Goal: Task Accomplishment & Management: Complete application form

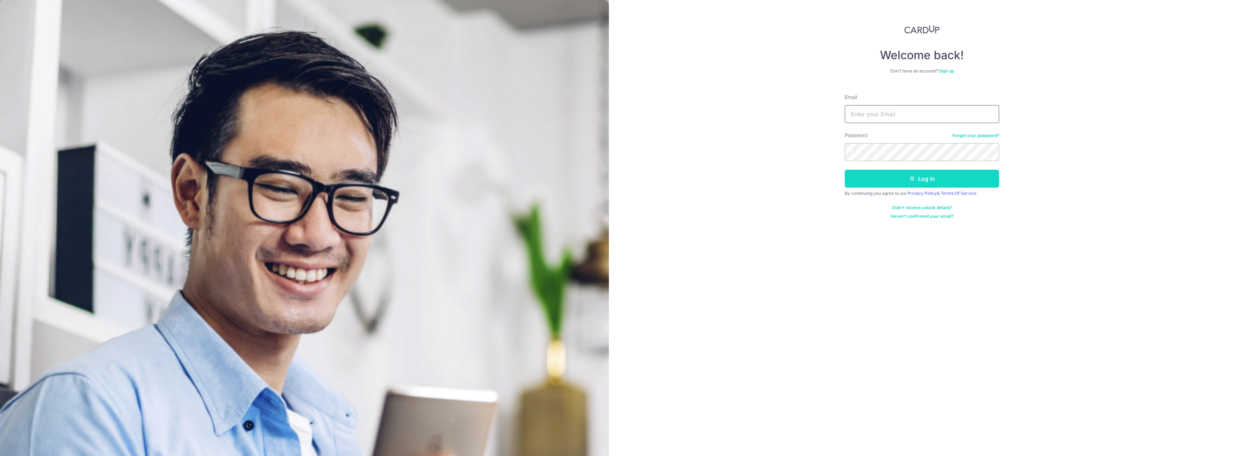
type input "chgvince@gmail.com"
click at [895, 176] on button "Log in" at bounding box center [922, 179] width 154 height 18
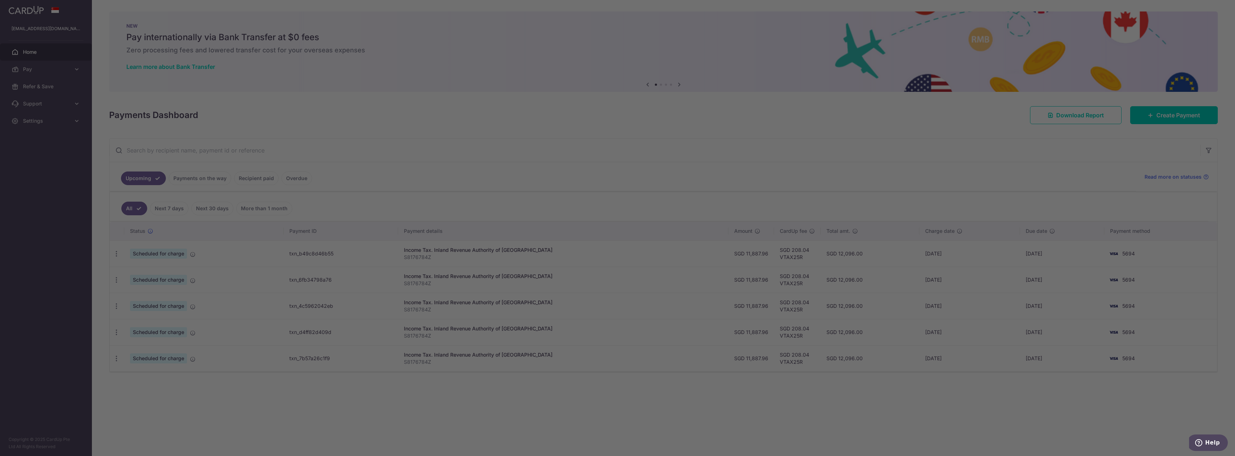
click at [78, 69] on div at bounding box center [624, 230] width 1248 height 461
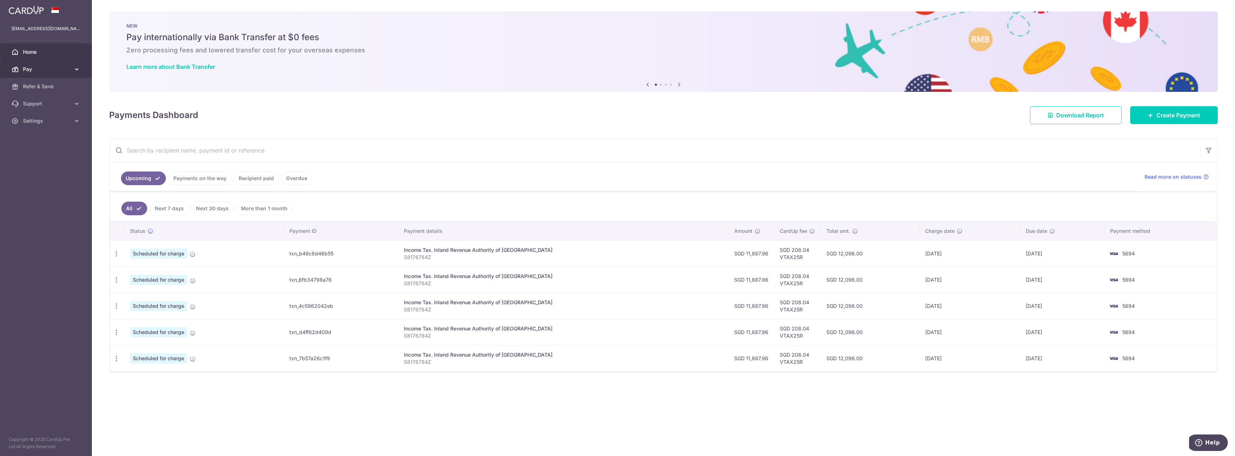
click at [81, 70] on link "Pay" at bounding box center [46, 69] width 92 height 17
click at [50, 88] on span "Payments" at bounding box center [46, 86] width 47 height 7
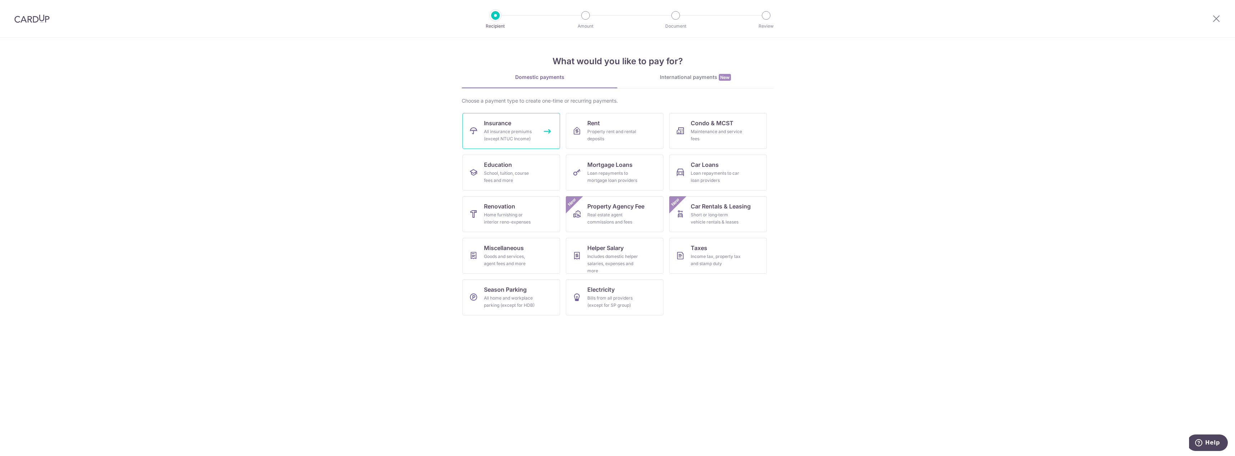
click at [516, 127] on link "Insurance All insurance premiums (except NTUC Income)" at bounding box center [512, 131] width 98 height 36
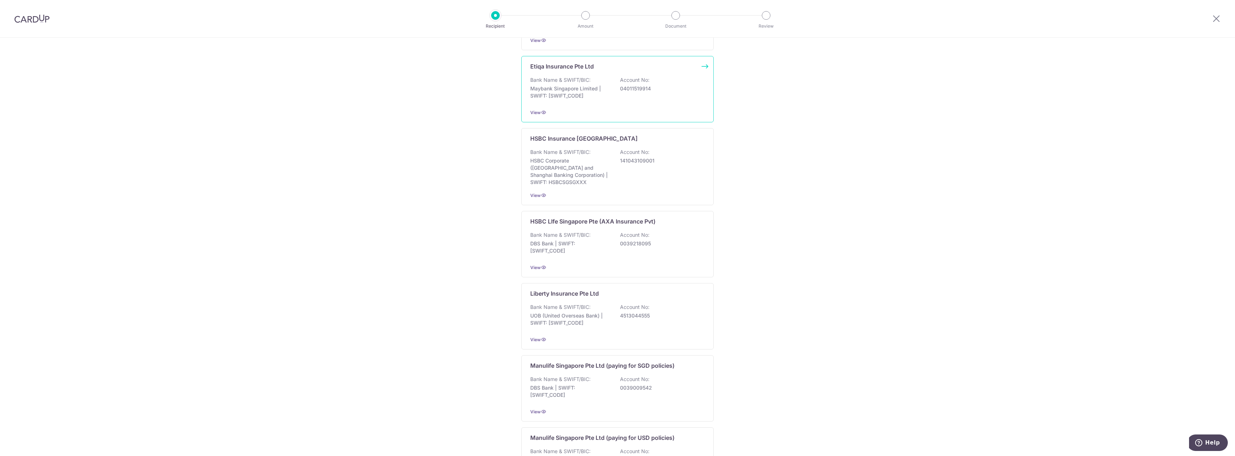
scroll to position [524, 0]
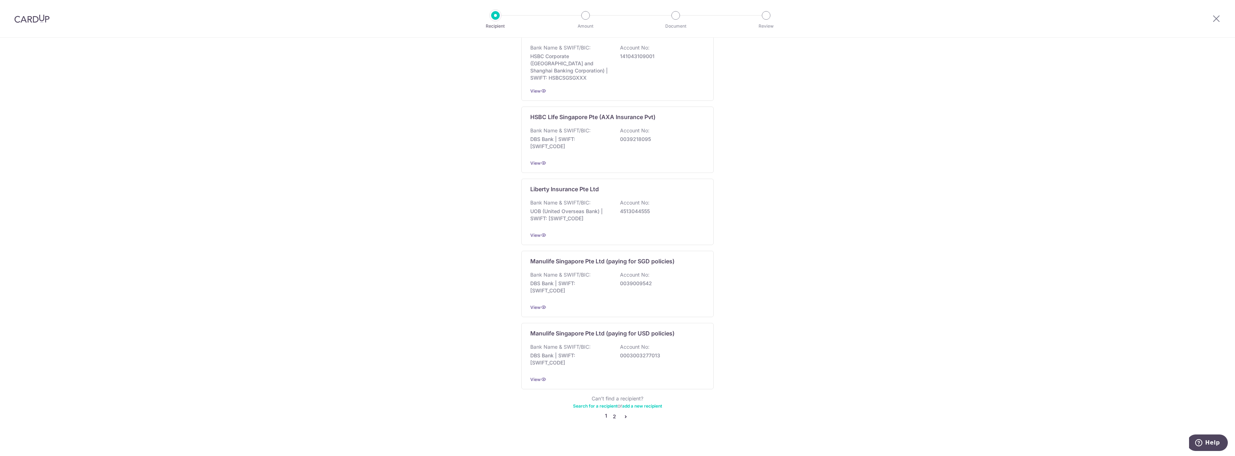
click at [615, 413] on link "2" at bounding box center [614, 417] width 9 height 9
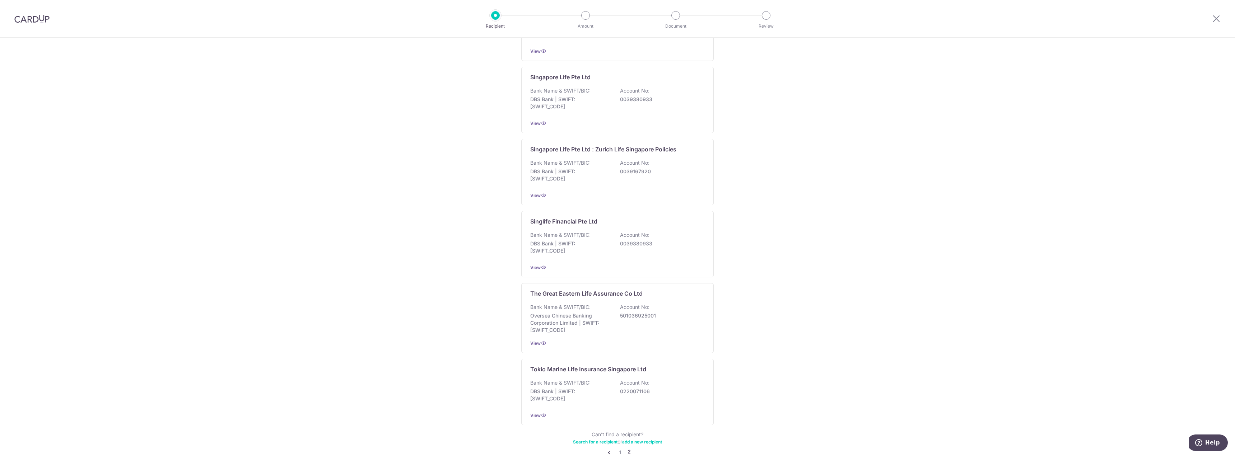
scroll to position [528, 0]
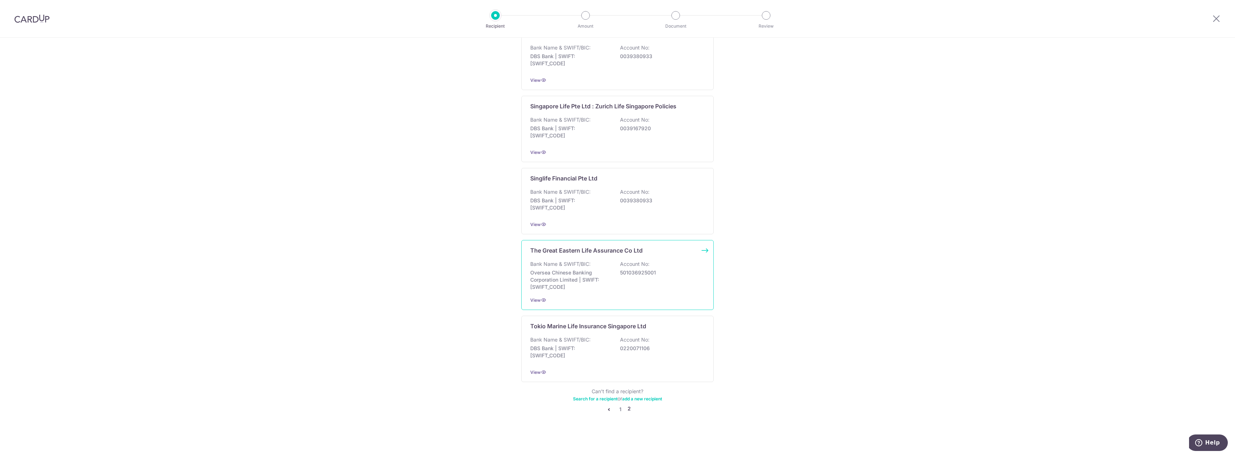
click at [621, 264] on p "Account No:" at bounding box center [634, 264] width 29 height 7
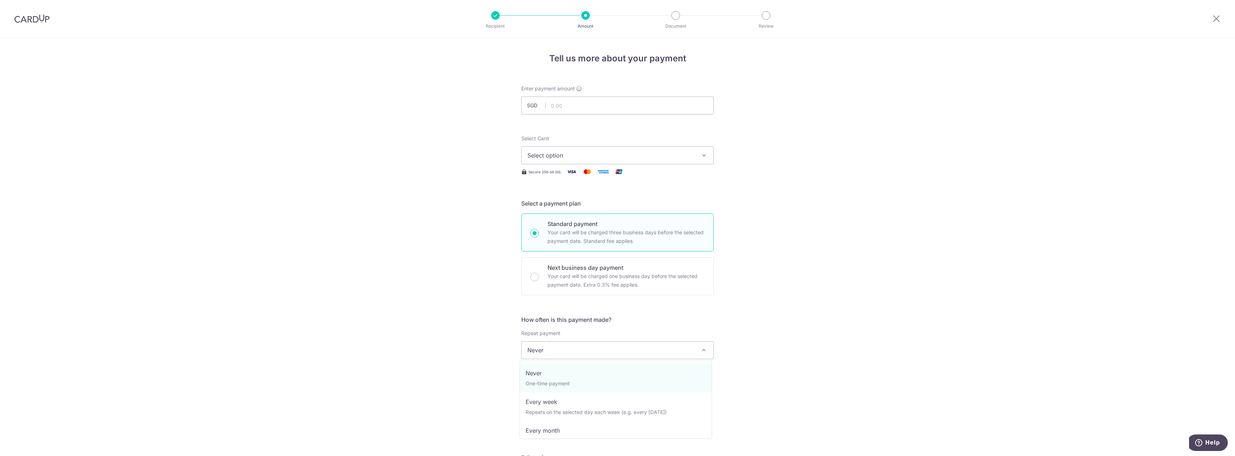
click at [548, 347] on span "Never" at bounding box center [618, 350] width 192 height 17
click at [539, 158] on span "Select option" at bounding box center [611, 155] width 167 height 9
click at [571, 211] on span "**** 5694" at bounding box center [618, 207] width 180 height 9
click at [560, 111] on input "text" at bounding box center [617, 106] width 193 height 18
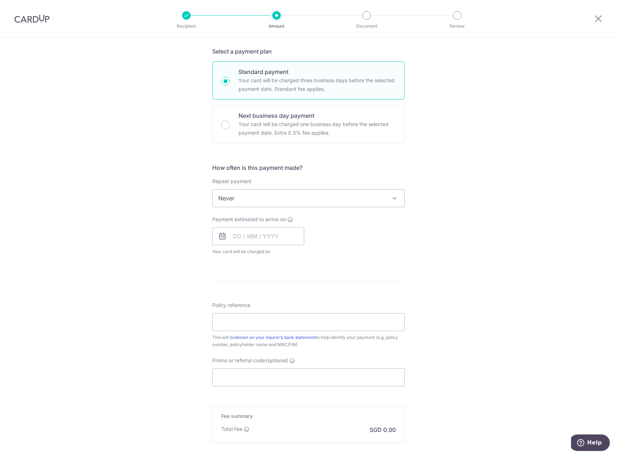
scroll to position [180, 0]
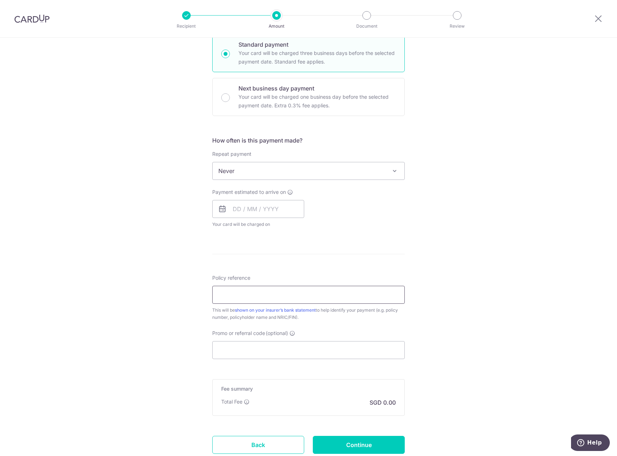
type input "2,463.60"
click at [302, 299] on input "Policy reference" at bounding box center [308, 295] width 193 height 18
click at [490, 288] on div "Tell us more about your payment Enter payment amount SGD 2,463.60 2463.60 Selec…" at bounding box center [308, 183] width 617 height 650
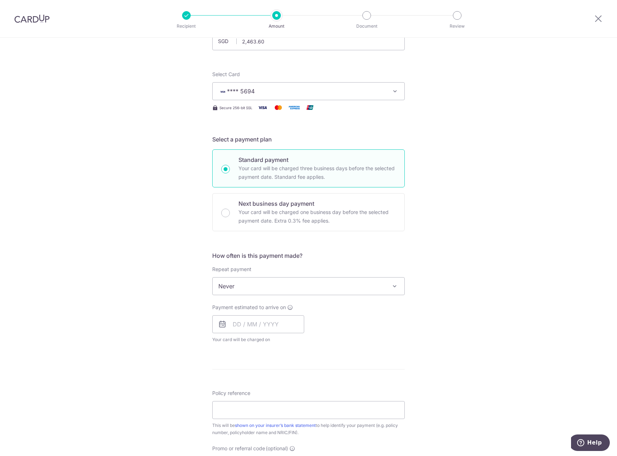
scroll to position [0, 0]
